Goal: Information Seeking & Learning: Find specific fact

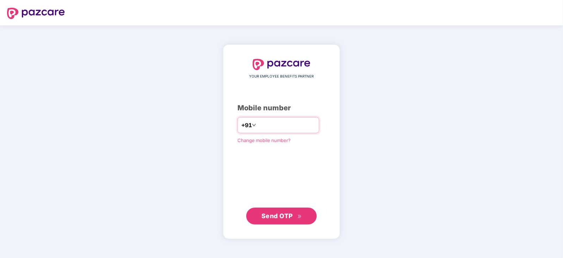
click at [269, 121] on input "number" at bounding box center [286, 124] width 58 height 11
type input "**********"
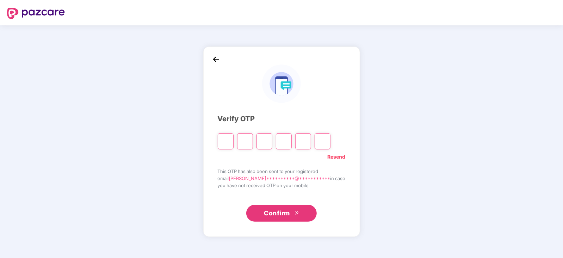
type input "*"
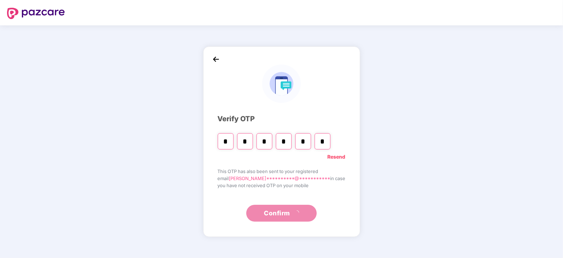
type input "*"
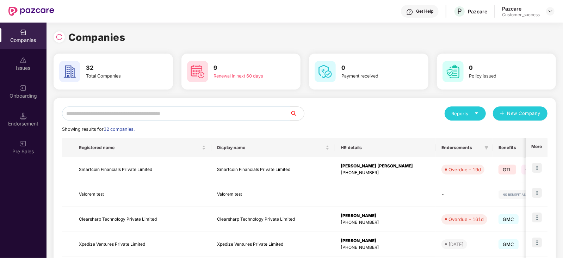
click at [232, 117] on input "text" at bounding box center [176, 113] width 228 height 14
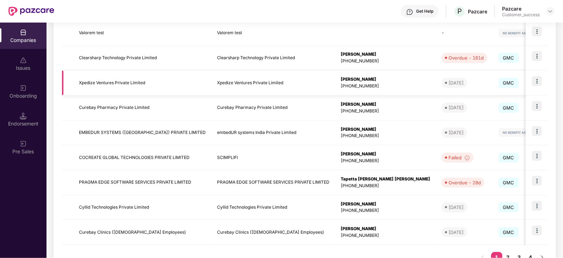
scroll to position [162, 0]
click at [538, 179] on img at bounding box center [537, 180] width 10 height 10
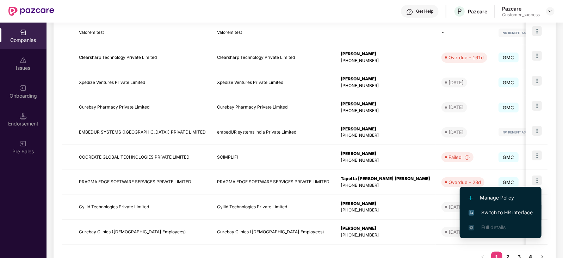
click at [515, 210] on span "Switch to HR interface" at bounding box center [500, 212] width 64 height 8
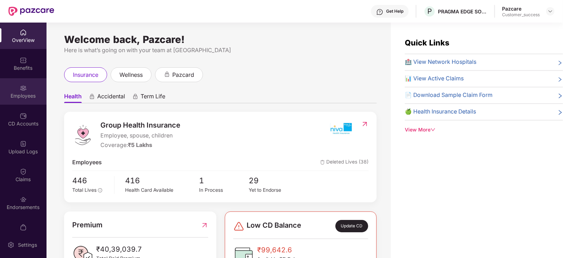
click at [30, 93] on div "Employees" at bounding box center [23, 95] width 46 height 7
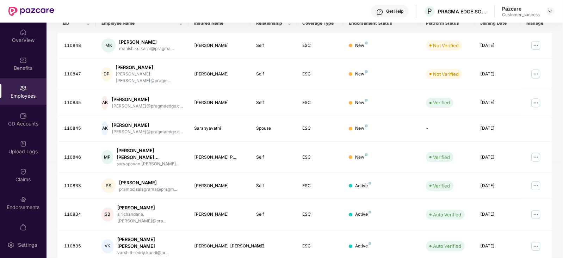
scroll to position [115, 0]
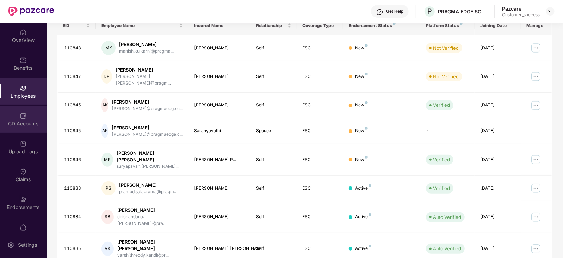
click at [30, 118] on div "CD Accounts" at bounding box center [23, 119] width 46 height 26
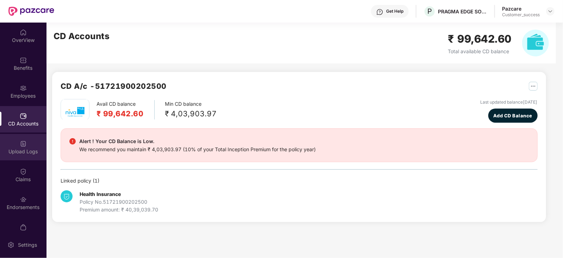
click at [30, 152] on div "Upload Logs" at bounding box center [23, 151] width 46 height 7
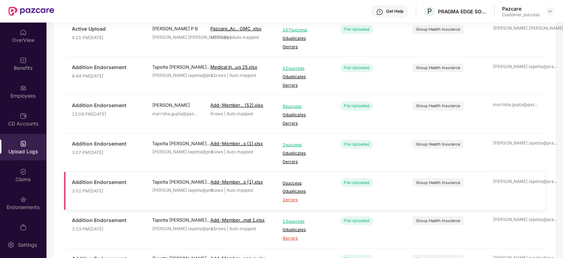
scroll to position [153, 0]
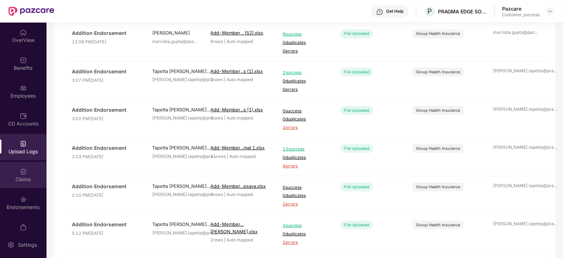
click at [25, 170] on img at bounding box center [23, 171] width 7 height 7
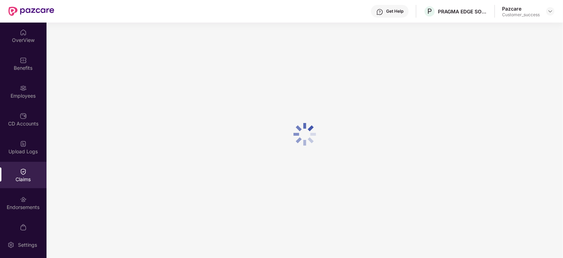
click at [25, 170] on img at bounding box center [23, 171] width 7 height 7
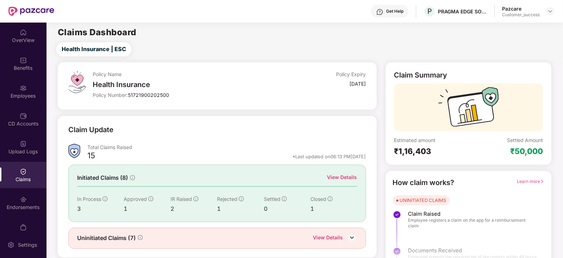
scroll to position [18, 0]
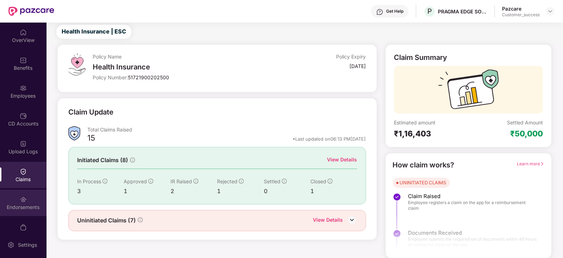
click at [23, 199] on img at bounding box center [23, 199] width 7 height 7
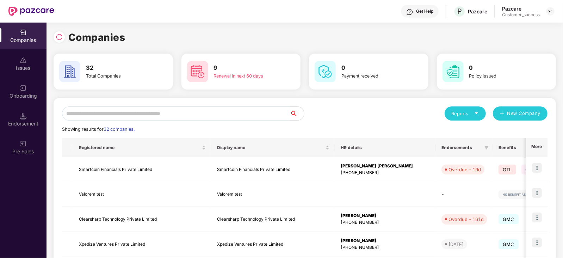
click at [130, 107] on input "text" at bounding box center [176, 113] width 228 height 14
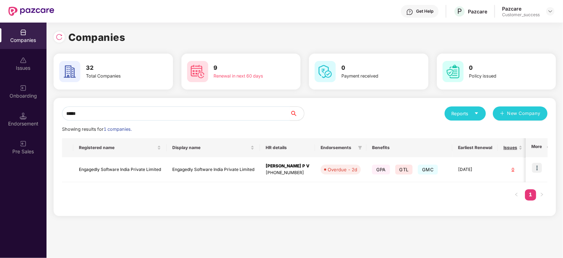
click at [204, 106] on input "*****" at bounding box center [176, 113] width 228 height 14
type input "*"
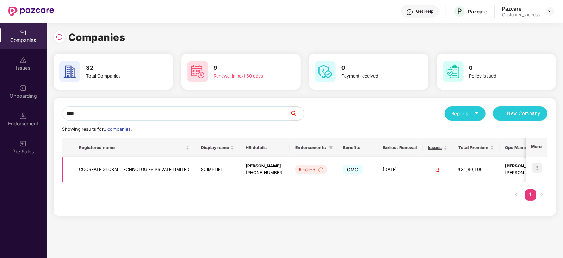
type input "****"
click at [540, 162] on td at bounding box center [536, 169] width 22 height 25
click at [539, 171] on img at bounding box center [537, 168] width 10 height 10
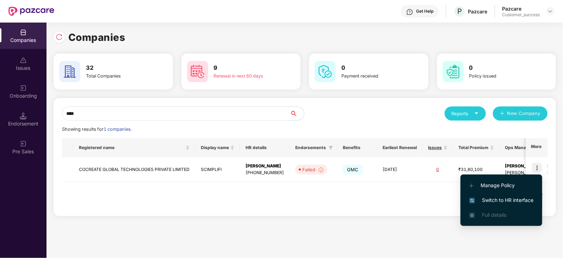
click at [491, 200] on span "Switch to HR interface" at bounding box center [501, 200] width 64 height 8
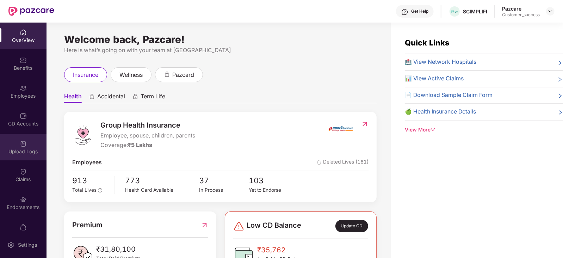
click at [9, 156] on div "Upload Logs" at bounding box center [23, 147] width 46 height 26
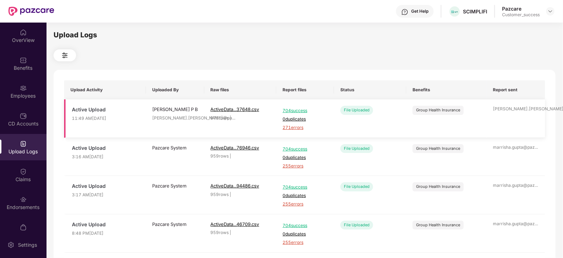
click at [288, 128] on span "271 errors" at bounding box center [304, 127] width 45 height 7
click at [36, 92] on div "Employees" at bounding box center [23, 95] width 46 height 7
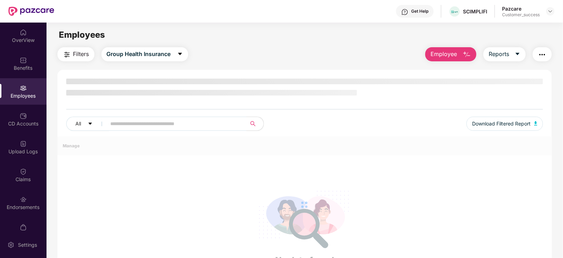
click at [36, 92] on div "Employees" at bounding box center [23, 95] width 46 height 7
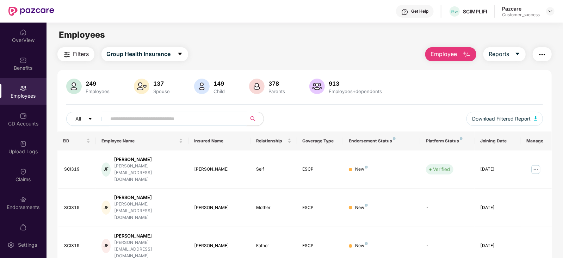
click at [132, 119] on input "text" at bounding box center [174, 118] width 126 height 11
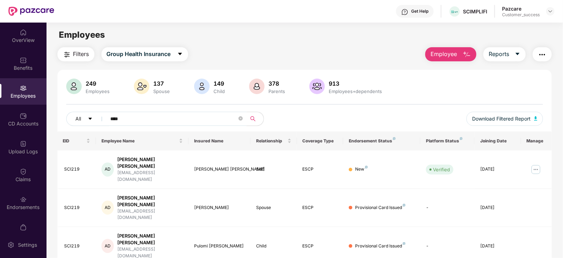
scroll to position [48, 0]
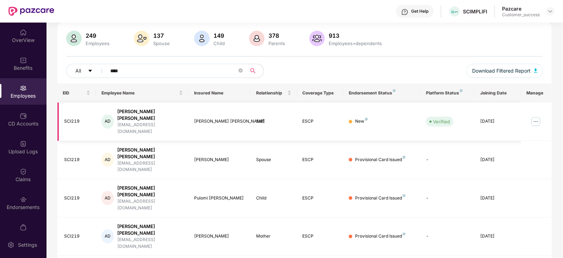
type input "****"
click at [72, 118] on div "SCI219" at bounding box center [77, 121] width 26 height 7
copy div "SCI219"
click at [137, 121] on div "[EMAIL_ADDRESS][DOMAIN_NAME]" at bounding box center [150, 127] width 66 height 13
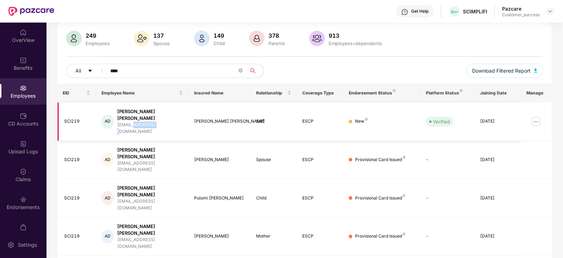
click at [137, 121] on div "[EMAIL_ADDRESS][DOMAIN_NAME]" at bounding box center [150, 127] width 66 height 13
copy div "[EMAIL_ADDRESS][DOMAIN_NAME]"
